Goal: Information Seeking & Learning: Learn about a topic

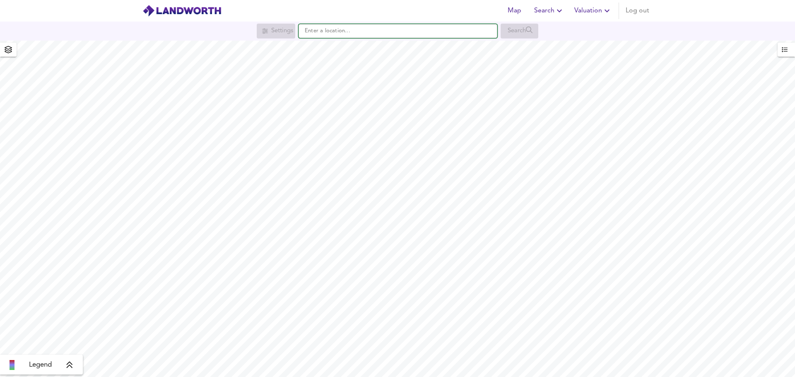
click at [388, 35] on input "text" at bounding box center [397, 31] width 199 height 14
paste input "BH21 1RB"
click at [390, 43] on div "[STREET_ADDRESS]" at bounding box center [354, 47] width 78 height 8
type input "[STREET_ADDRESS]"
checkbox input "false"
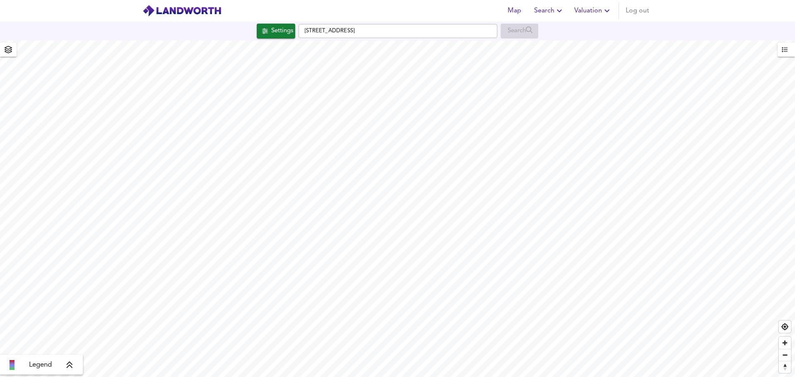
checkbox input "true"
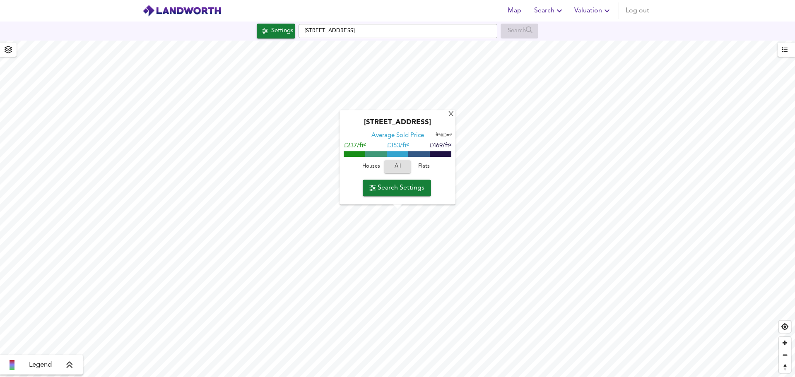
click at [366, 165] on span "Houses" at bounding box center [371, 167] width 22 height 10
